Goal: Navigation & Orientation: Find specific page/section

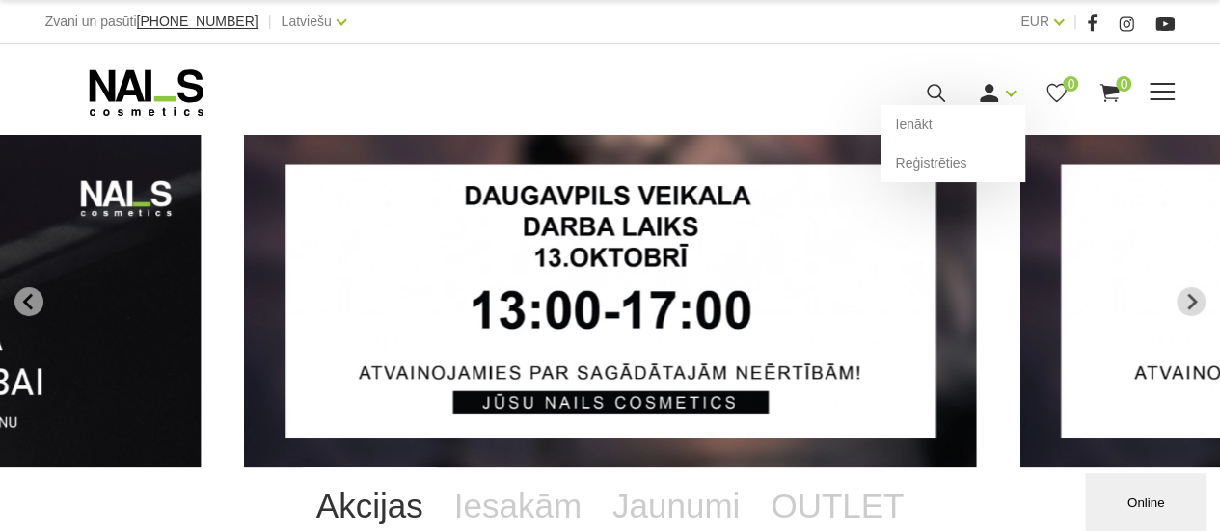
click at [997, 89] on icon at bounding box center [989, 93] width 24 height 24
click at [920, 131] on link "Ienākt" at bounding box center [952, 124] width 145 height 39
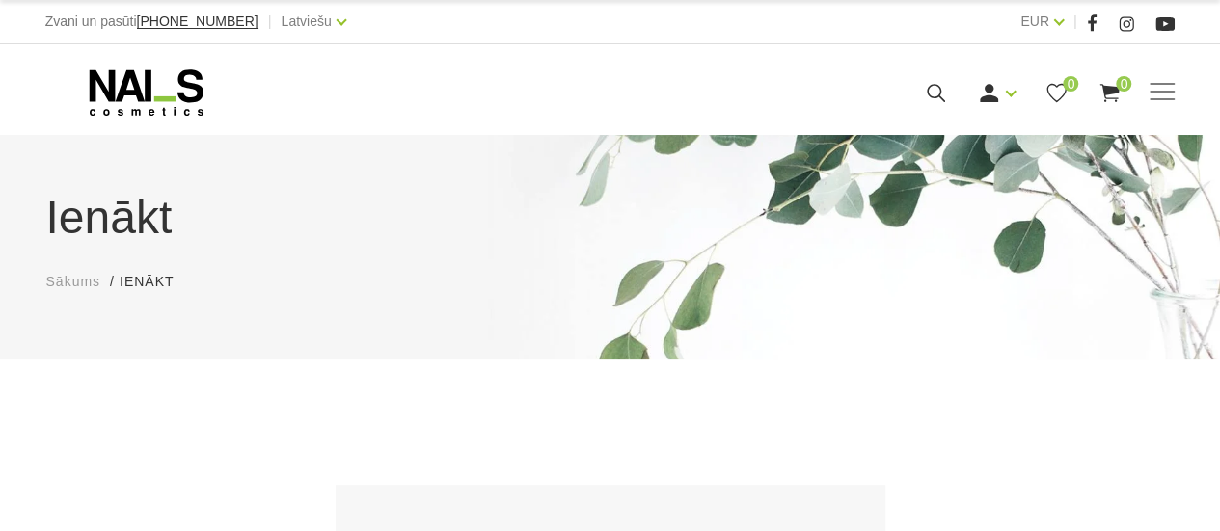
type input "e.sneidere@inbox.lv"
click at [920, 131] on div "Manikīrs Gēllakas Bāzes, topi un praimeri Gēlu sistēmas Dizaina sistēmas Dažādi…" at bounding box center [610, 90] width 1220 height 92
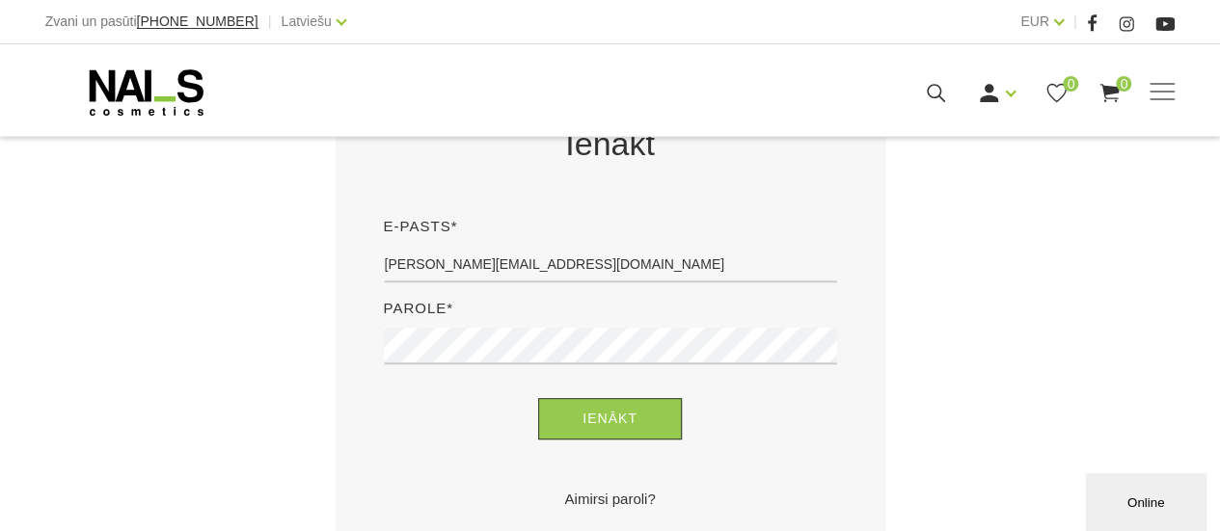
scroll to position [476, 0]
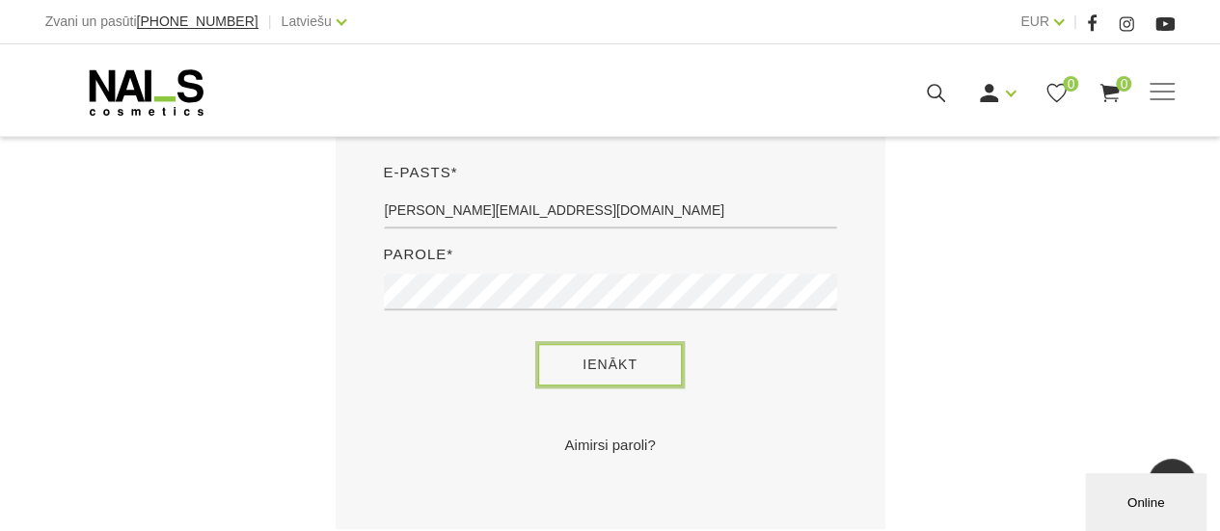
click at [625, 366] on button "Ienākt" at bounding box center [610, 364] width 144 height 41
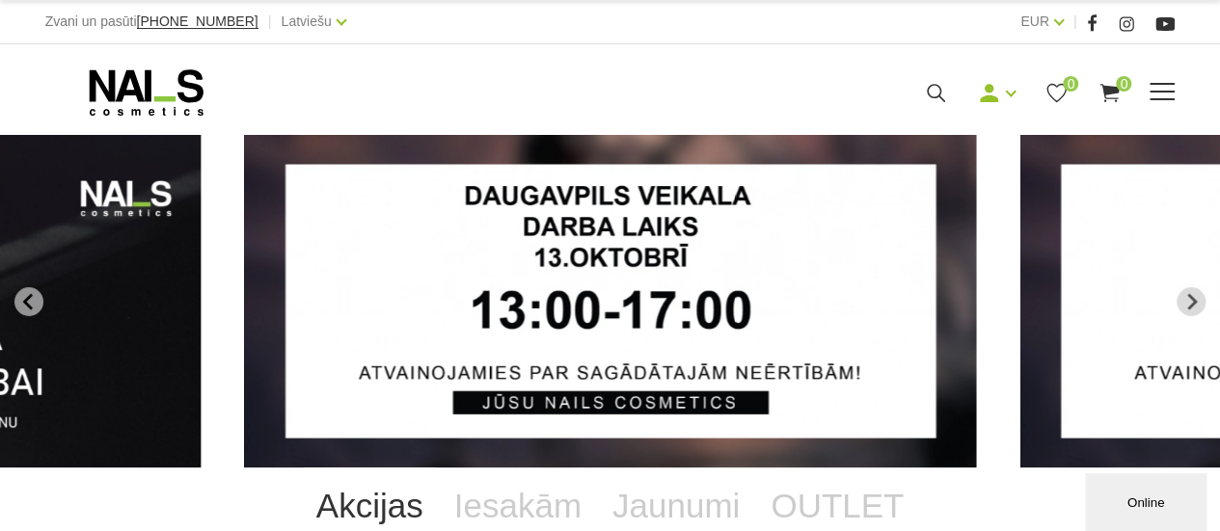
click at [1160, 101] on span at bounding box center [1161, 92] width 25 height 19
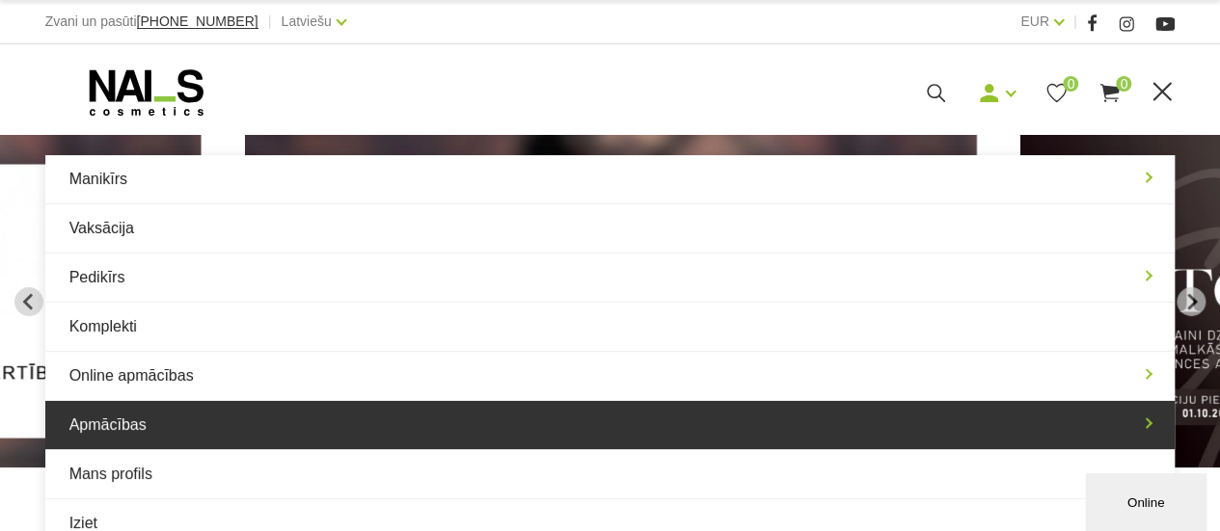
click at [329, 417] on link "Apmācības" at bounding box center [610, 425] width 1130 height 48
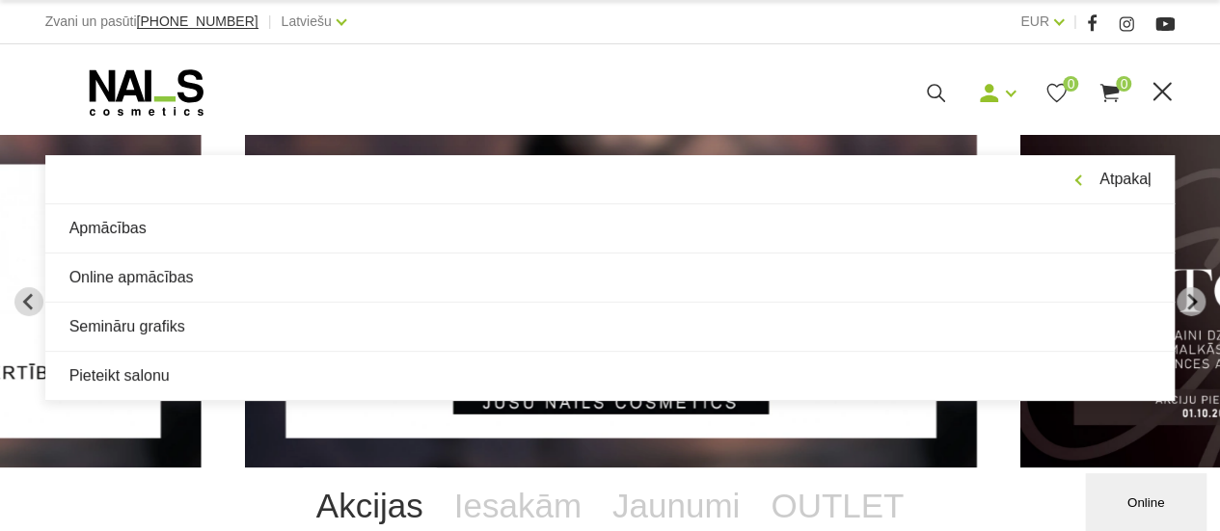
click at [329, 417] on img "2 of 13" at bounding box center [611, 301] width 732 height 333
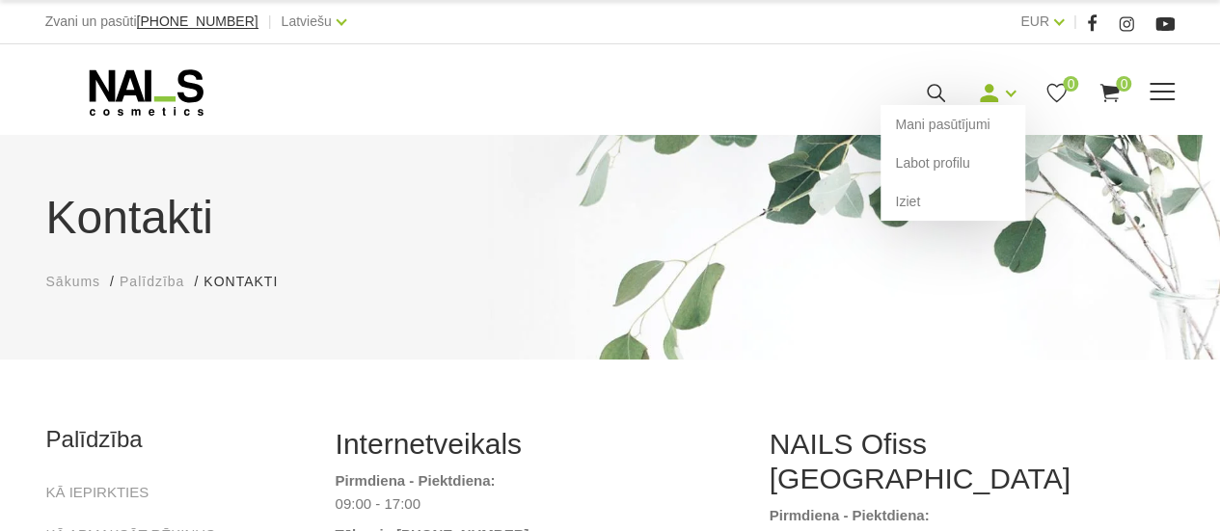
click at [988, 92] on icon at bounding box center [989, 93] width 24 height 24
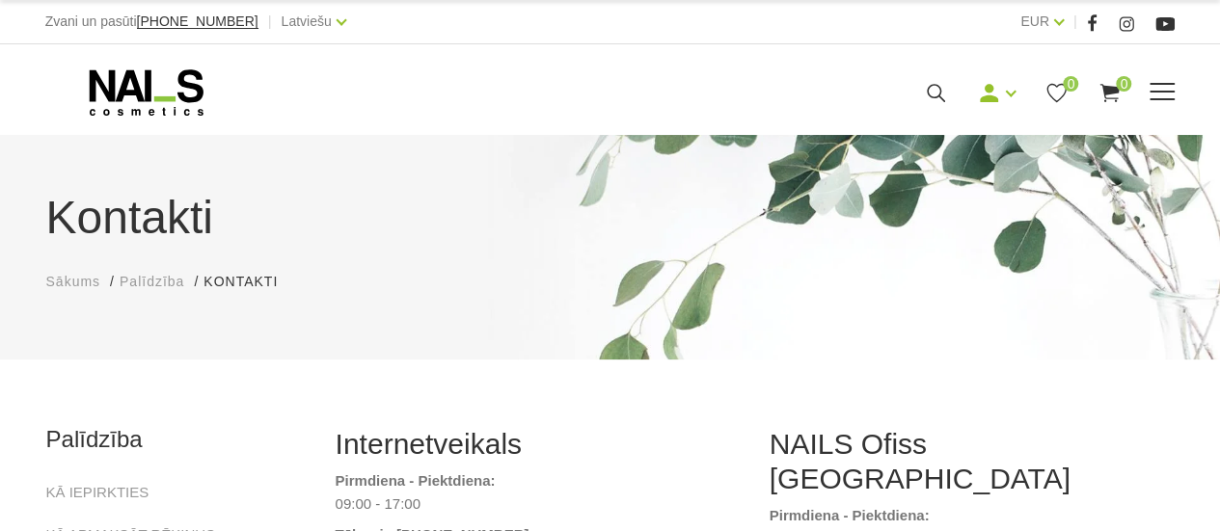
click at [1168, 96] on span at bounding box center [1161, 92] width 25 height 19
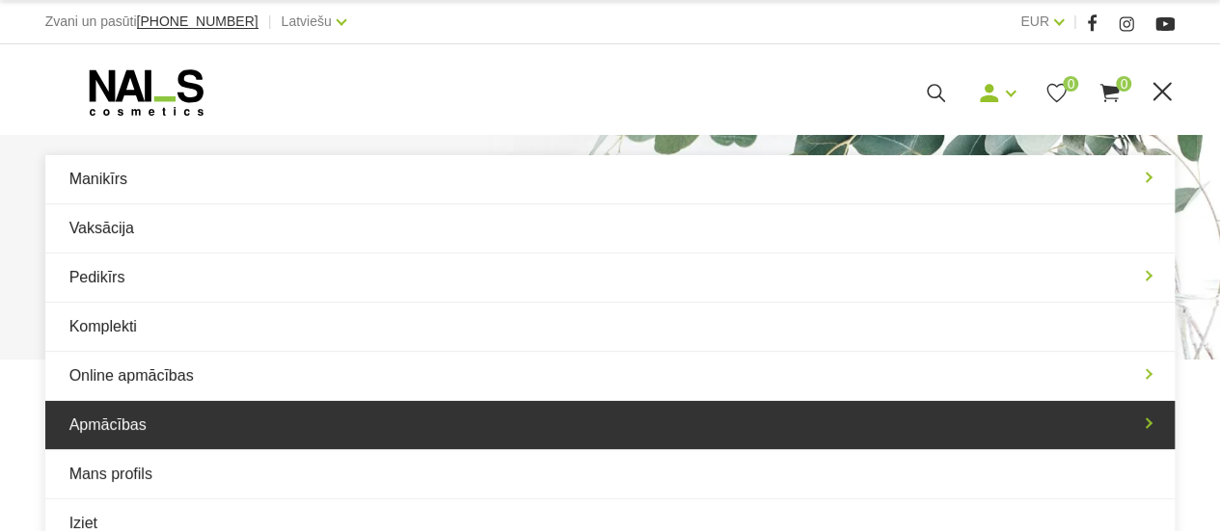
click at [170, 435] on link "Apmācības" at bounding box center [610, 425] width 1130 height 48
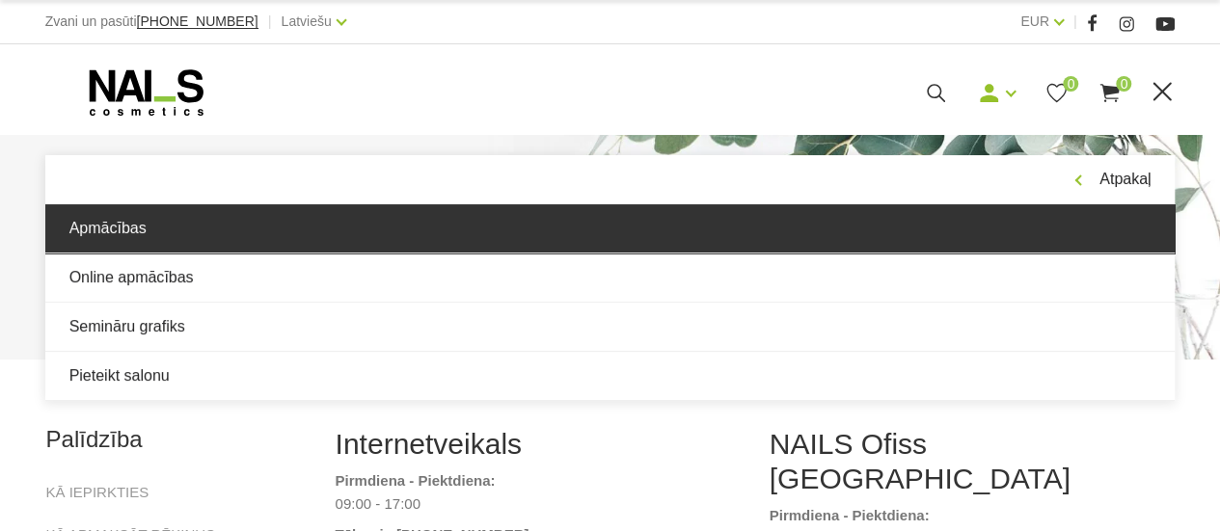
click at [111, 232] on link "Apmācības" at bounding box center [610, 228] width 1130 height 48
